Goal: Navigation & Orientation: Find specific page/section

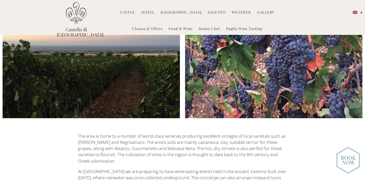
scroll to position [63, 0]
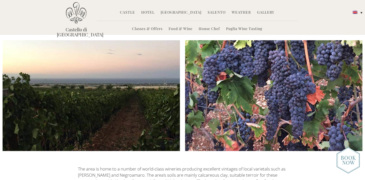
click at [174, 14] on link "[GEOGRAPHIC_DATA]" at bounding box center [181, 13] width 41 height 6
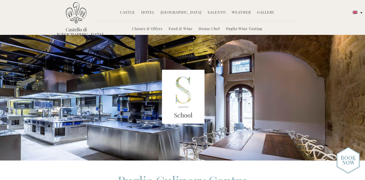
click at [180, 28] on link "Food & Wine" at bounding box center [181, 29] width 24 height 6
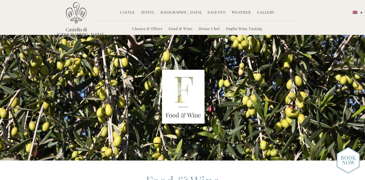
click at [245, 29] on link "Puglia Wine Tasting" at bounding box center [244, 29] width 36 height 6
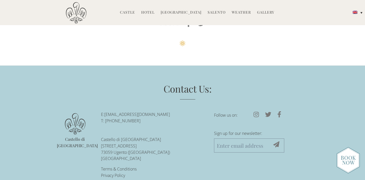
scroll to position [295, 0]
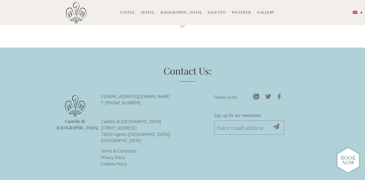
click at [256, 94] on icon at bounding box center [257, 96] width 12 height 6
